Goal: Task Accomplishment & Management: Manage account settings

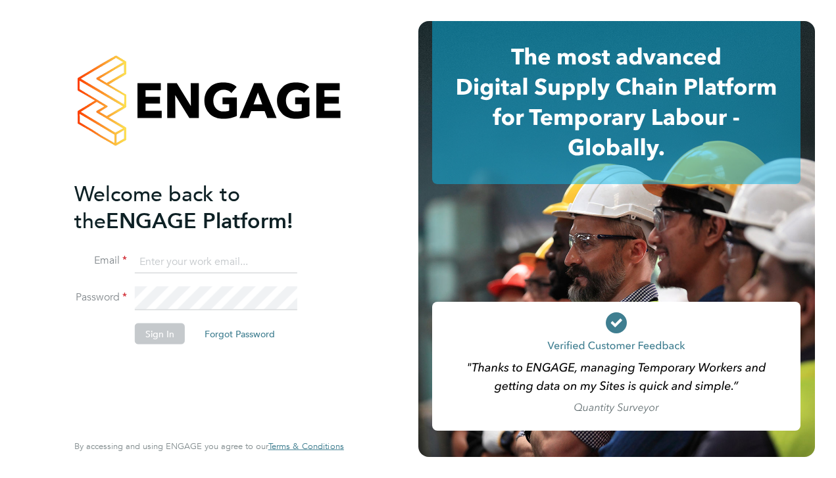
type input "matt@ivyresourcegroup.com"
click at [166, 335] on button "Sign In" at bounding box center [160, 334] width 50 height 21
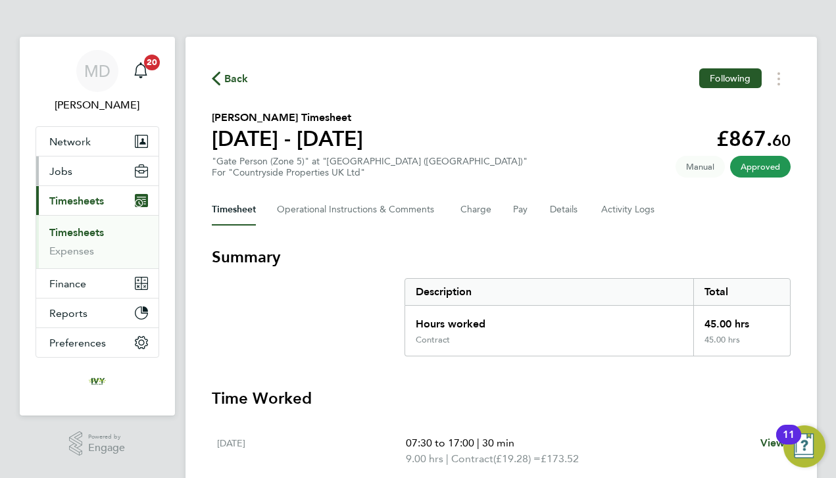
click at [84, 178] on button "Jobs" at bounding box center [97, 171] width 122 height 29
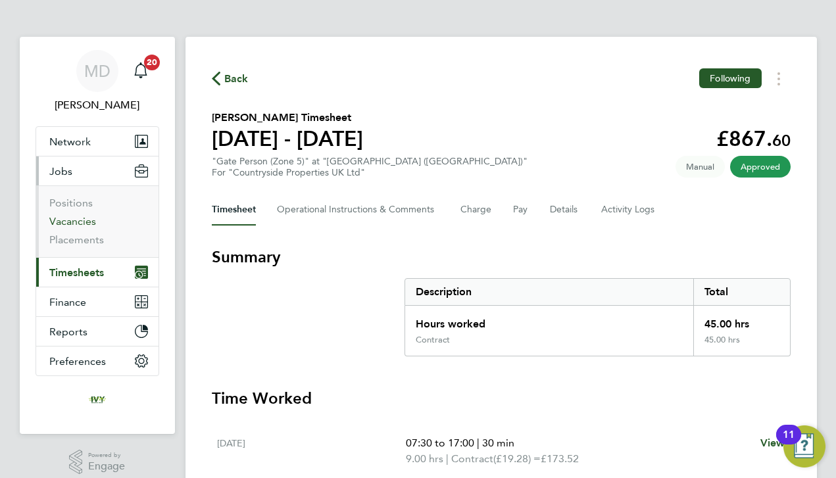
click at [80, 220] on link "Vacancies" at bounding box center [72, 221] width 47 height 12
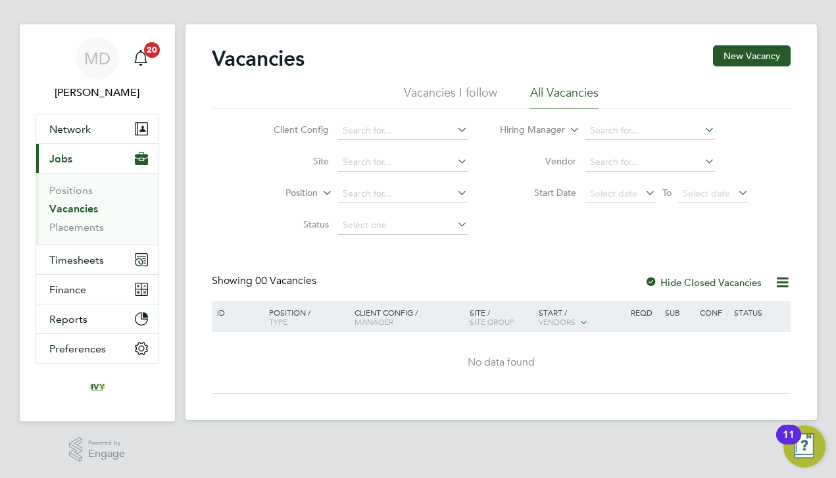
scroll to position [12, 0]
click at [82, 207] on link "Vacancies" at bounding box center [73, 209] width 49 height 12
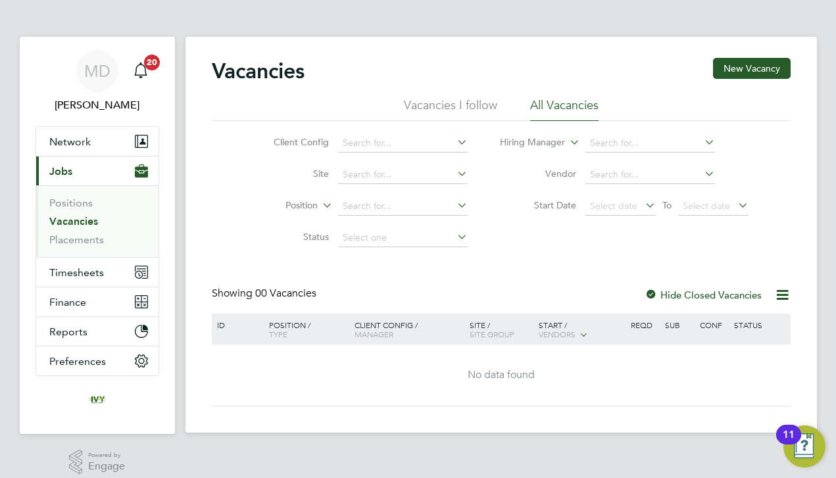
click at [73, 224] on link "Vacancies" at bounding box center [73, 221] width 49 height 12
click at [202, 264] on div "Vacancies New Vacancy Vacancies I follow All Vacancies Client Config Site Posit…" at bounding box center [502, 235] width 632 height 396
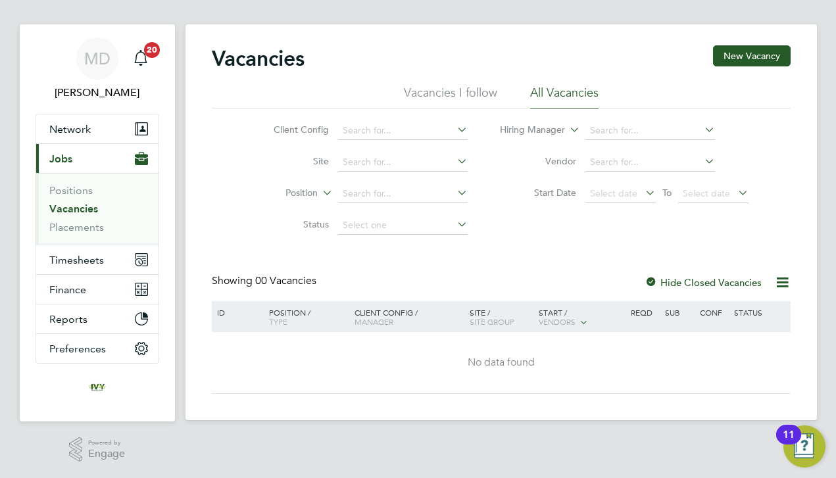
scroll to position [12, 0]
click at [66, 262] on span "Timesheets" at bounding box center [76, 260] width 55 height 12
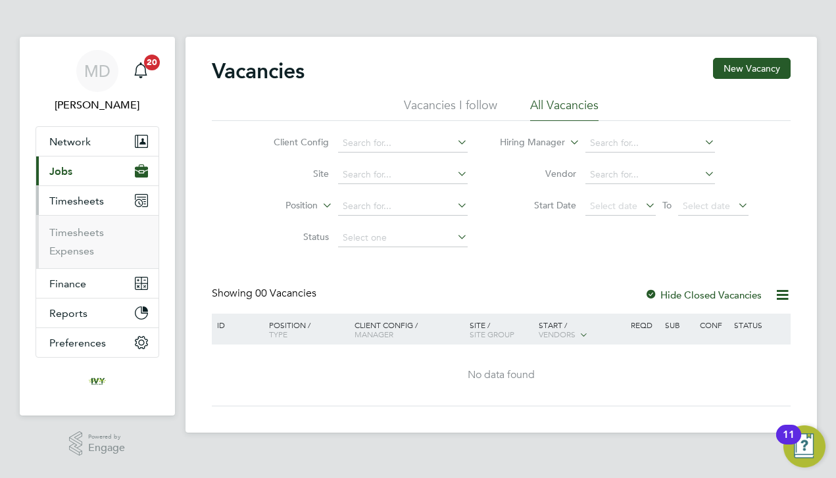
scroll to position [0, 0]
click at [90, 232] on link "Timesheets" at bounding box center [76, 232] width 55 height 12
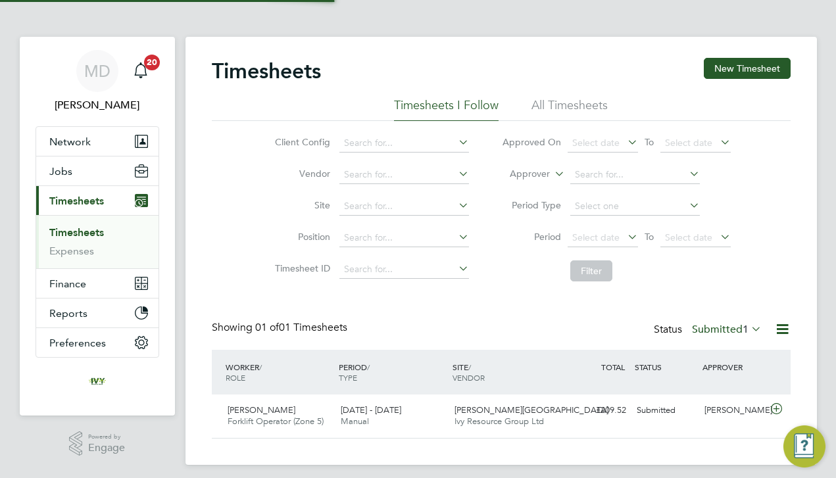
scroll to position [32, 114]
click at [722, 328] on label "Submitted 1" at bounding box center [727, 329] width 70 height 13
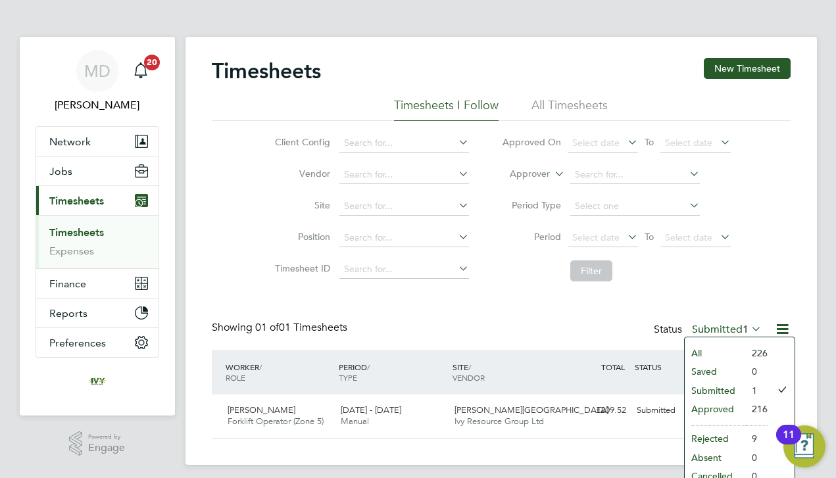
click at [708, 349] on li "All" at bounding box center [715, 353] width 61 height 18
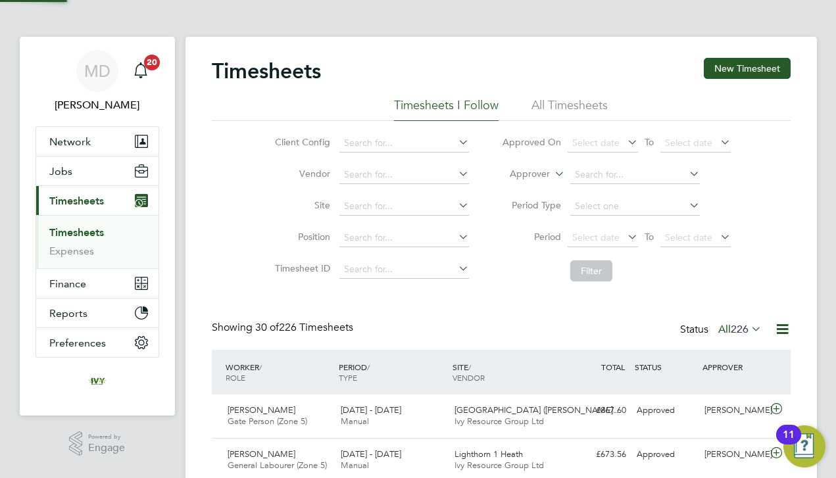
scroll to position [0, 0]
click at [75, 165] on button "Jobs" at bounding box center [97, 171] width 122 height 29
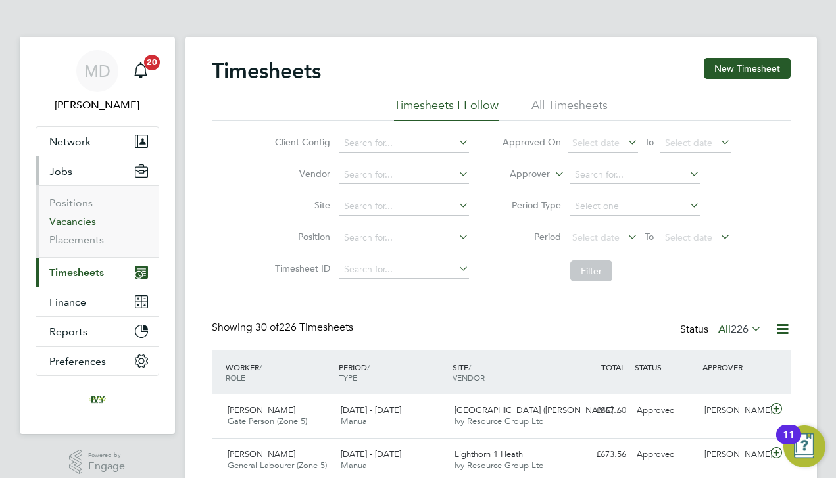
click at [79, 222] on link "Vacancies" at bounding box center [72, 221] width 47 height 12
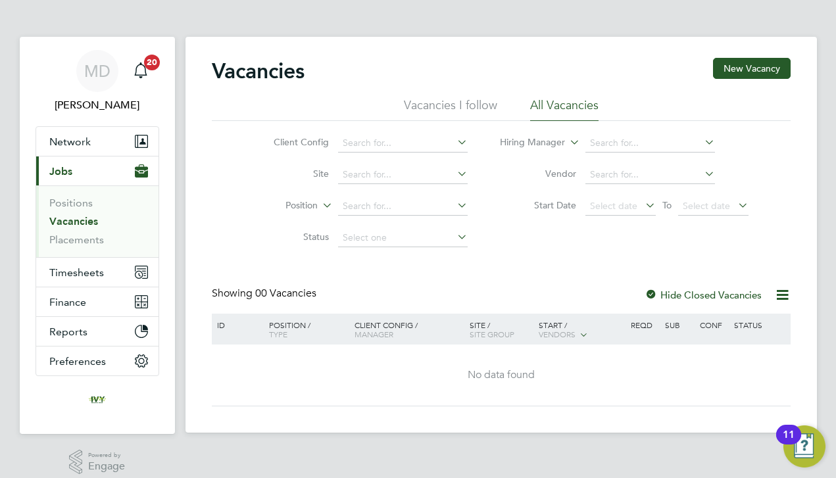
click at [651, 296] on div at bounding box center [651, 295] width 13 height 13
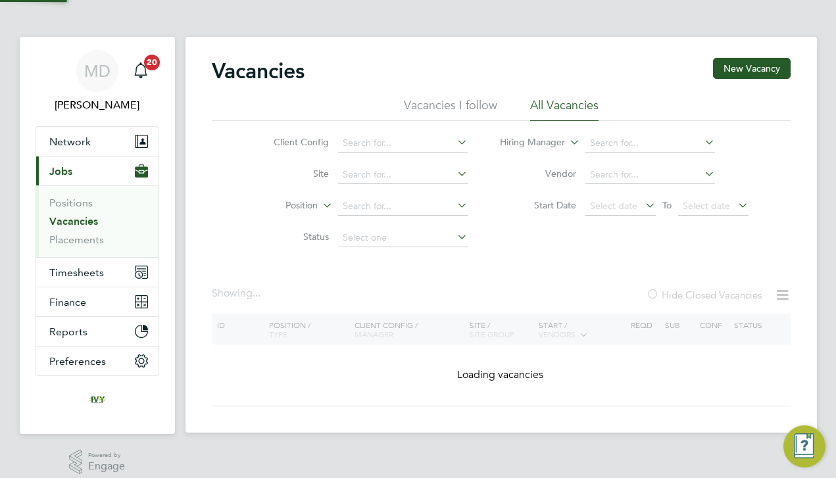
click at [516, 286] on div "Vacancies New Vacancy Vacancies I follow All Vacancies Client Config Site Posit…" at bounding box center [501, 232] width 579 height 349
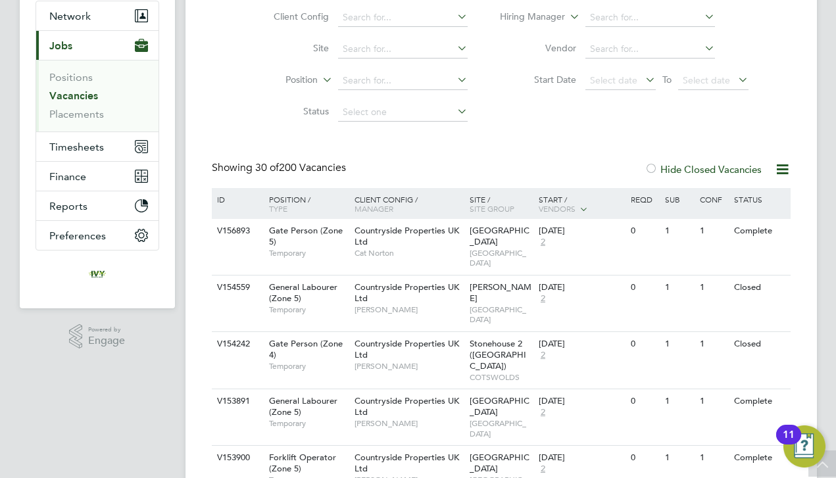
click at [651, 169] on div at bounding box center [651, 170] width 13 height 13
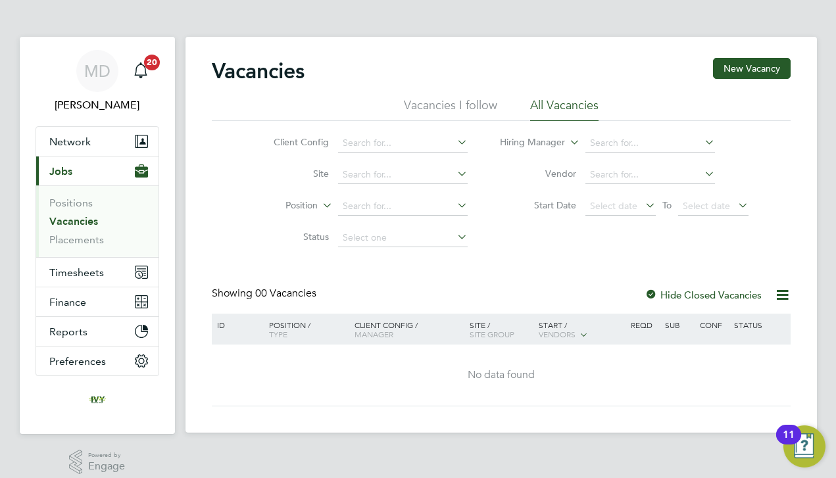
click at [236, 282] on div "Vacancies New Vacancy Vacancies I follow All Vacancies Client Config Site Posit…" at bounding box center [501, 232] width 579 height 349
